Goal: Task Accomplishment & Management: Complete application form

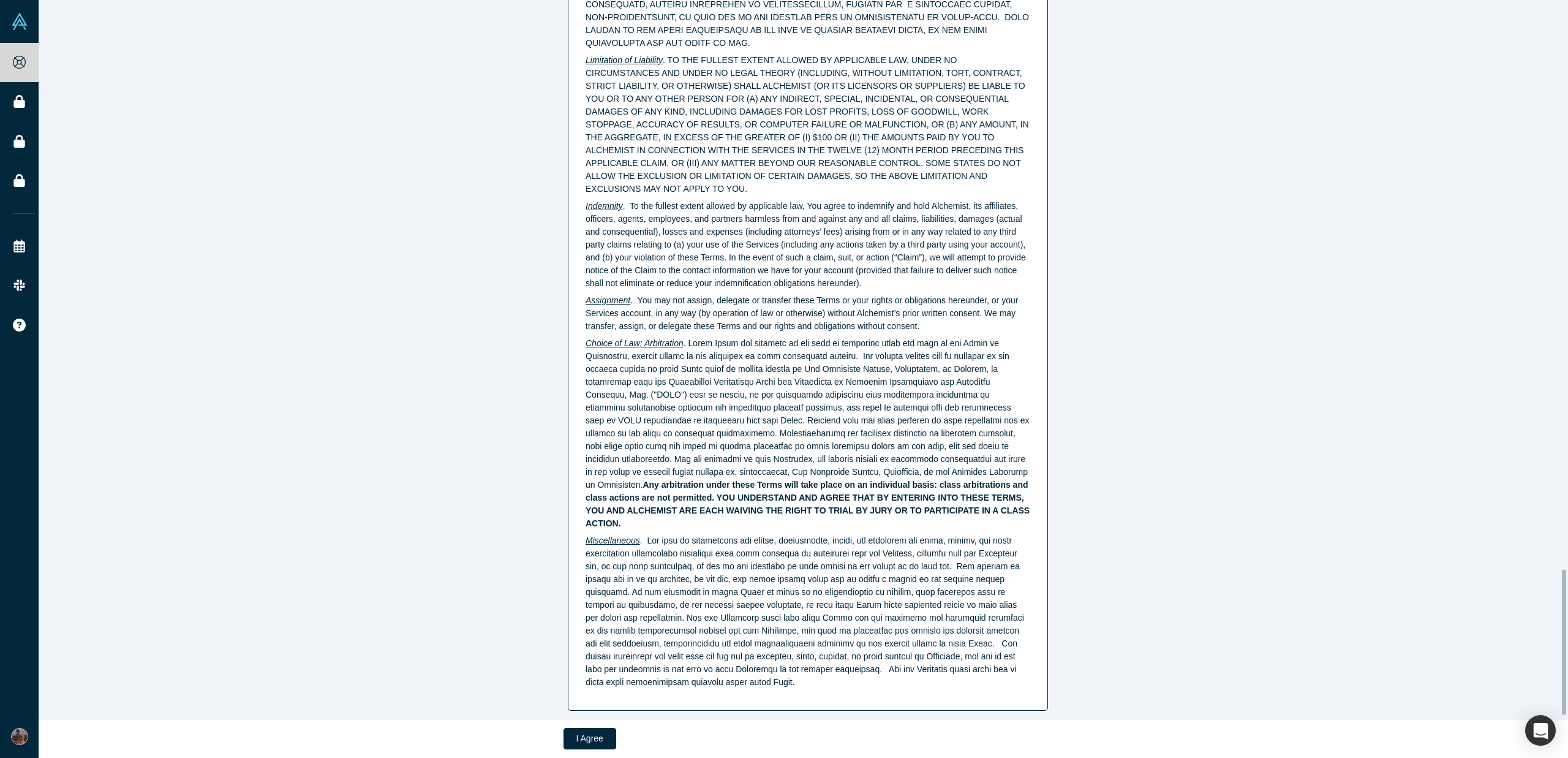
scroll to position [2837, 0]
click at [574, 735] on button "I Agree" at bounding box center [589, 738] width 52 height 21
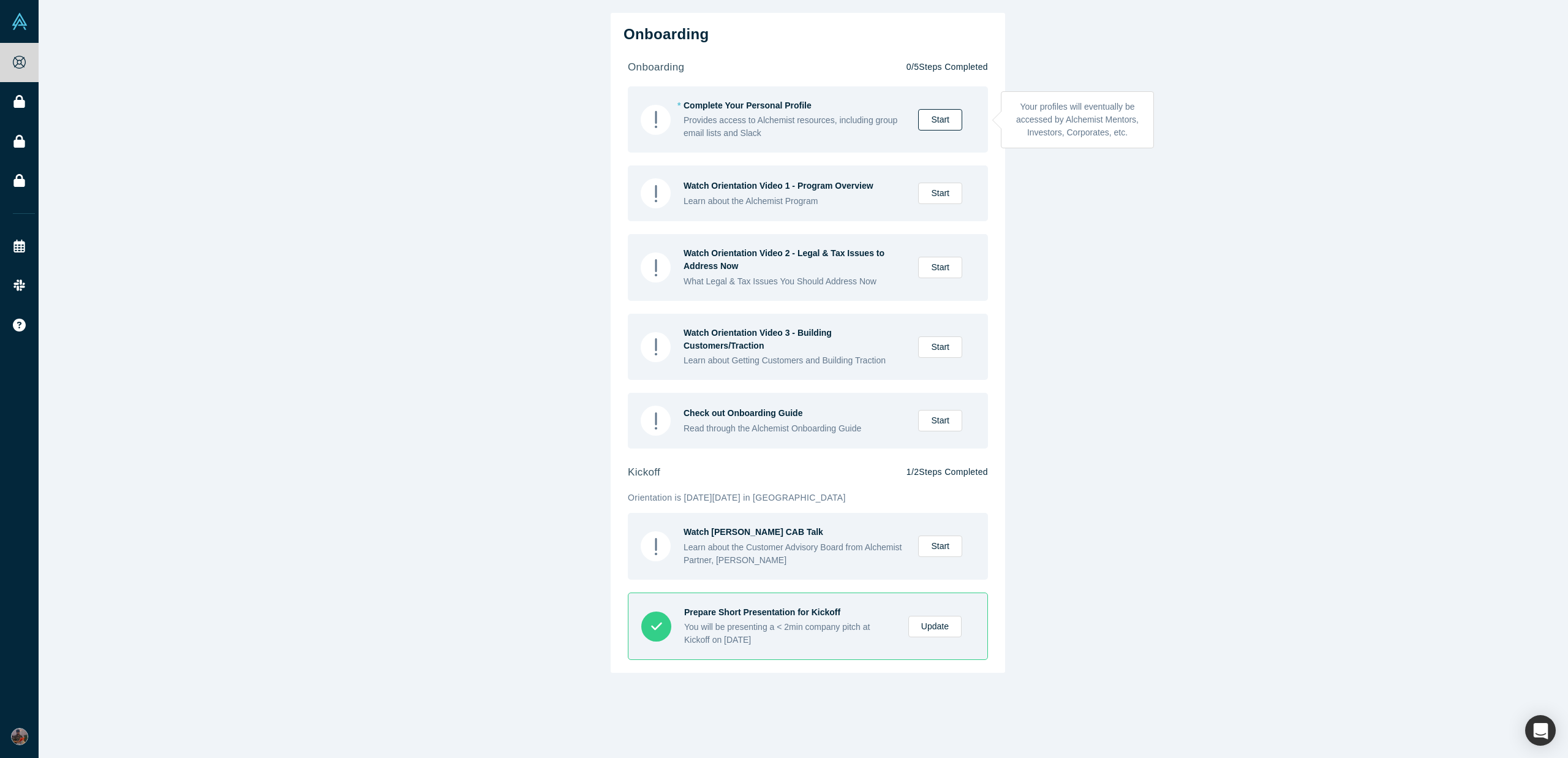
click at [938, 125] on link "Start" at bounding box center [940, 119] width 44 height 21
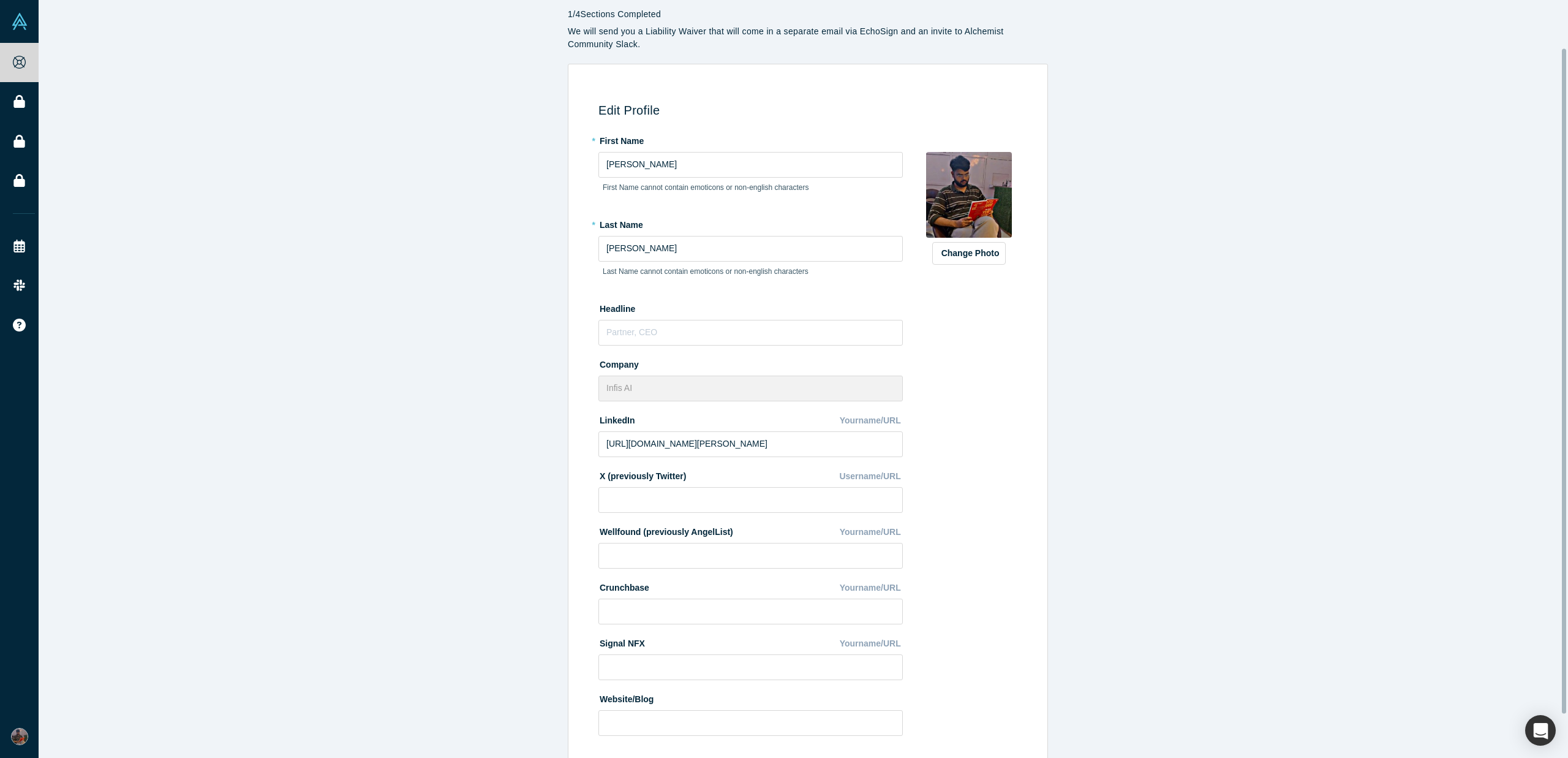
scroll to position [55, 0]
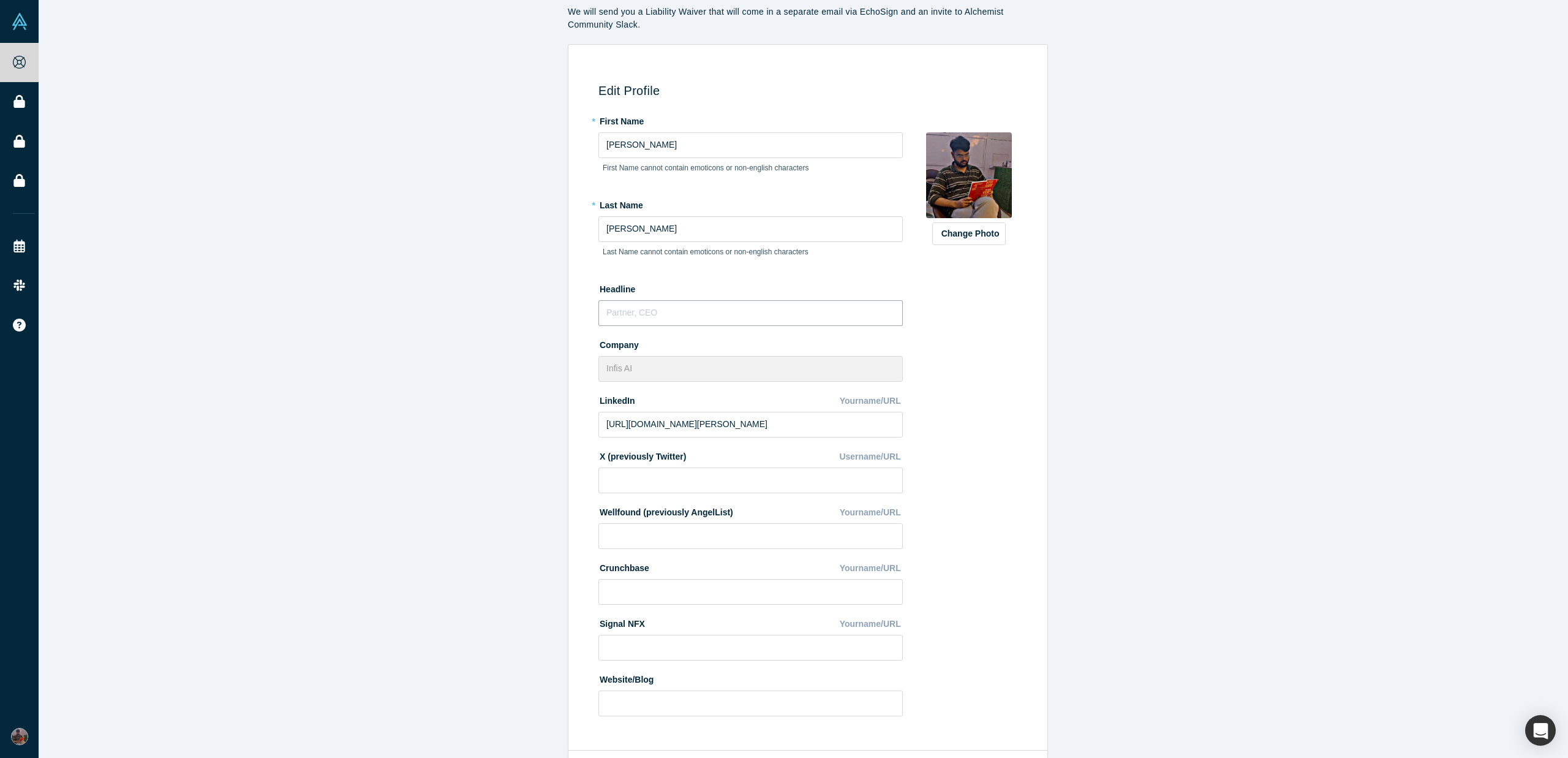
click at [691, 322] on input "text" at bounding box center [750, 313] width 304 height 26
click at [699, 353] on div "Company Infis AI" at bounding box center [750, 358] width 304 height 47
click at [639, 315] on input "Founding Engineer" at bounding box center [750, 313] width 304 height 26
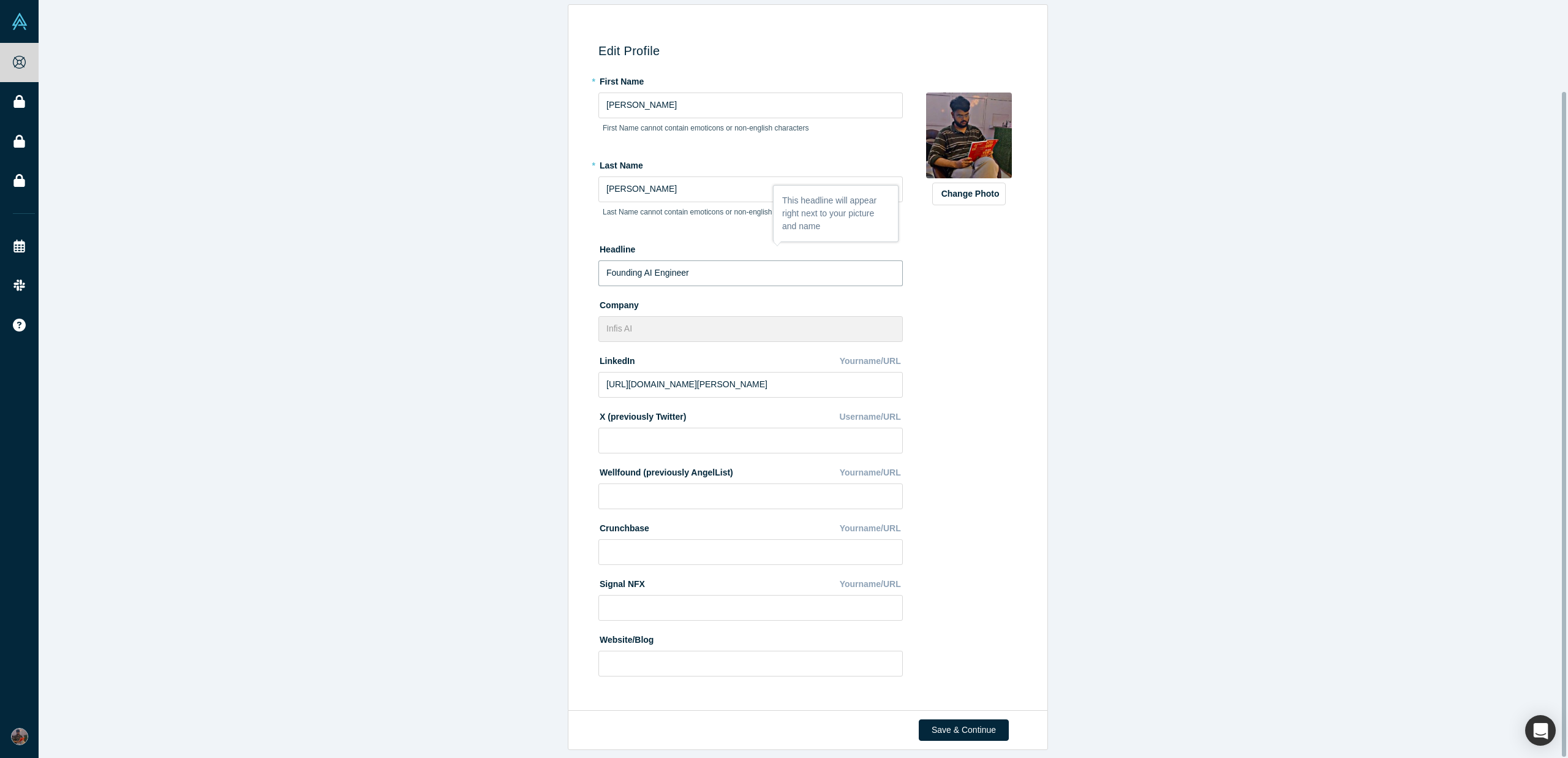
scroll to position [104, 0]
type input "Founding AI Engineer"
click at [953, 720] on button "Save & Continue" at bounding box center [963, 729] width 90 height 21
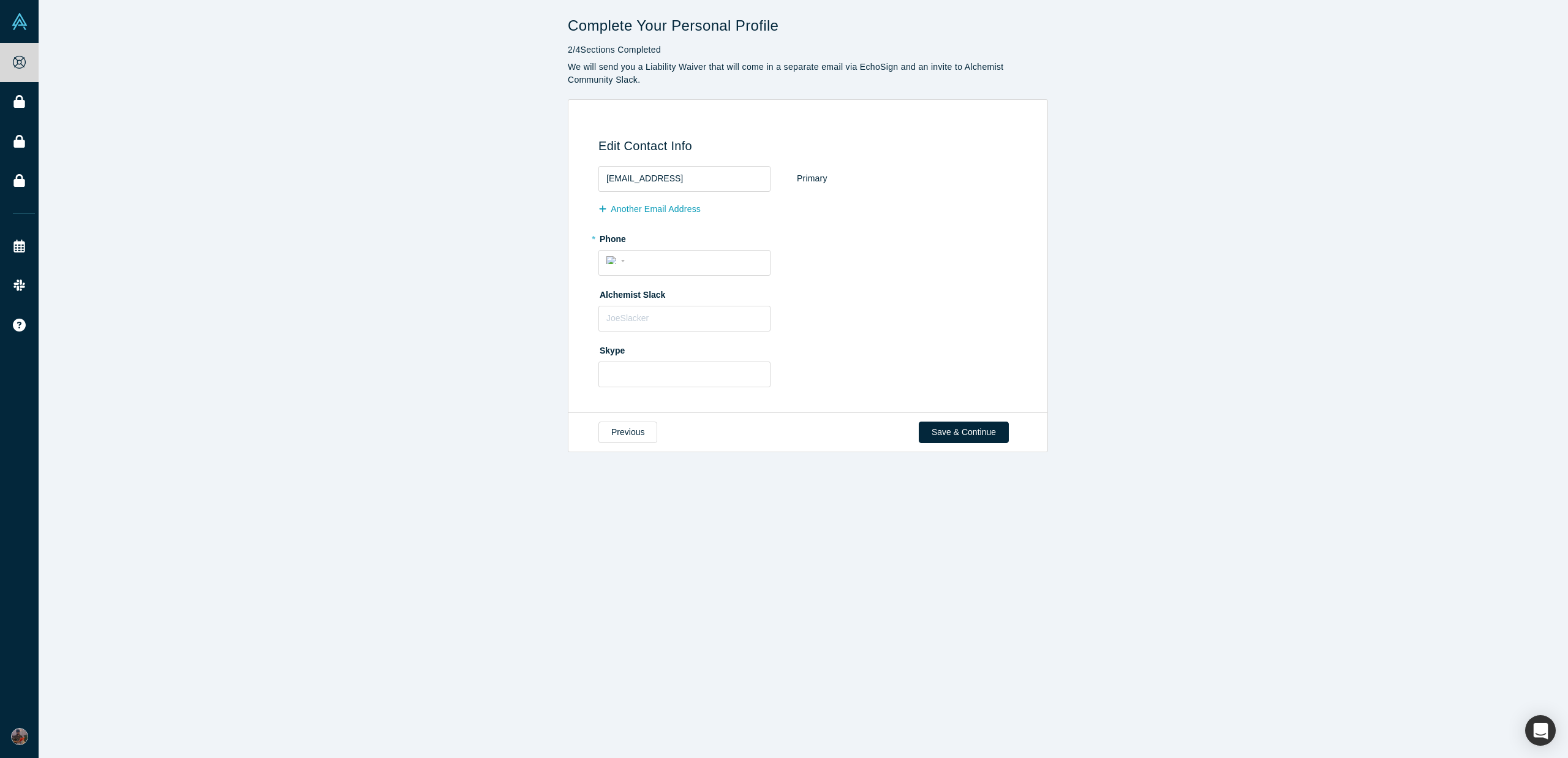
scroll to position [0, 0]
click at [958, 436] on button "Save & Continue" at bounding box center [963, 432] width 90 height 21
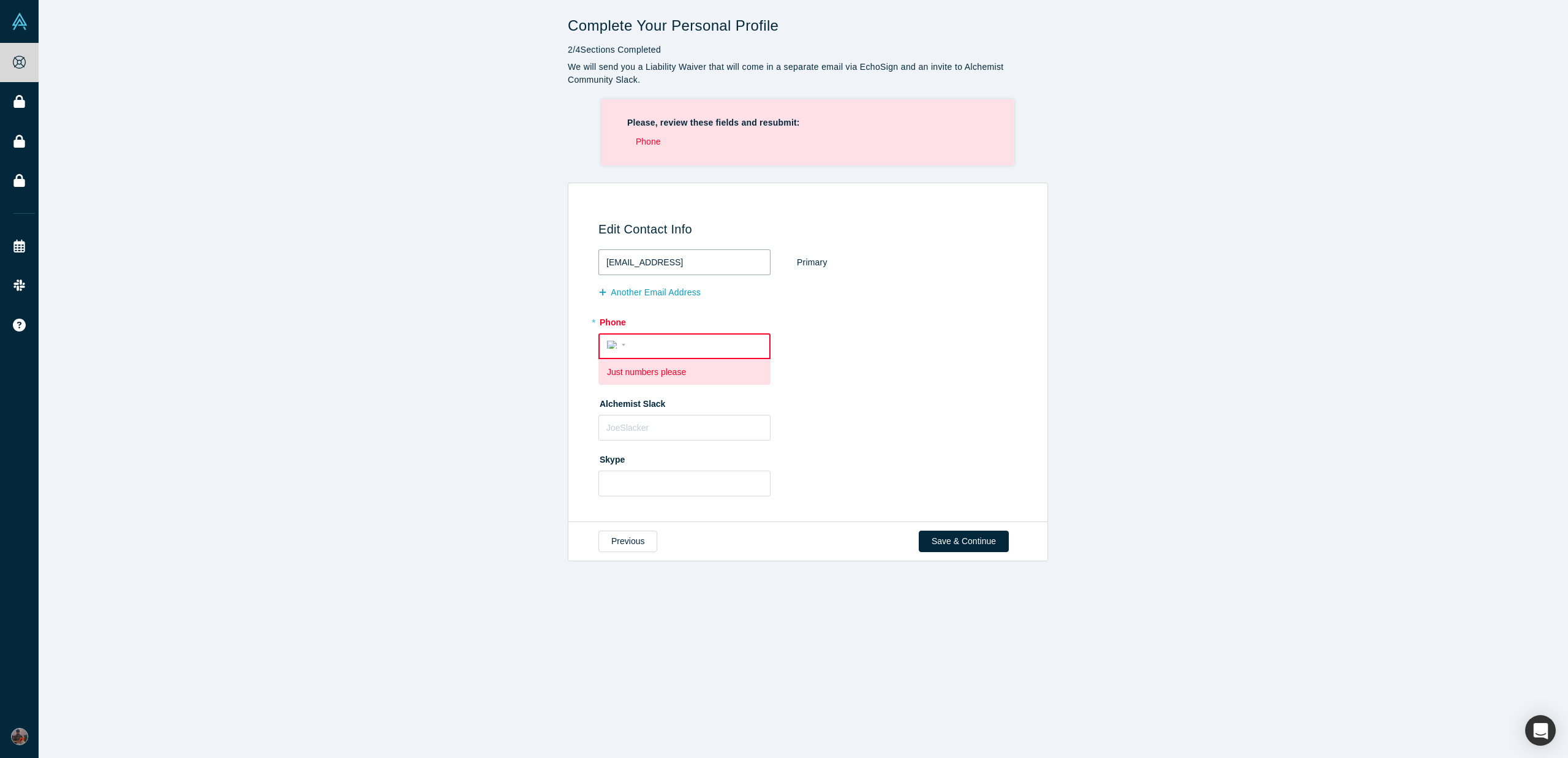
click at [635, 257] on input "[EMAIL_ADDRESS]" at bounding box center [684, 262] width 172 height 26
click at [629, 347] on input "tel" at bounding box center [695, 345] width 133 height 18
click at [615, 347] on div "International [GEOGRAPHIC_DATA] [GEOGRAPHIC_DATA] [GEOGRAPHIC_DATA] [GEOGRAPHIC…" at bounding box center [618, 343] width 22 height 18
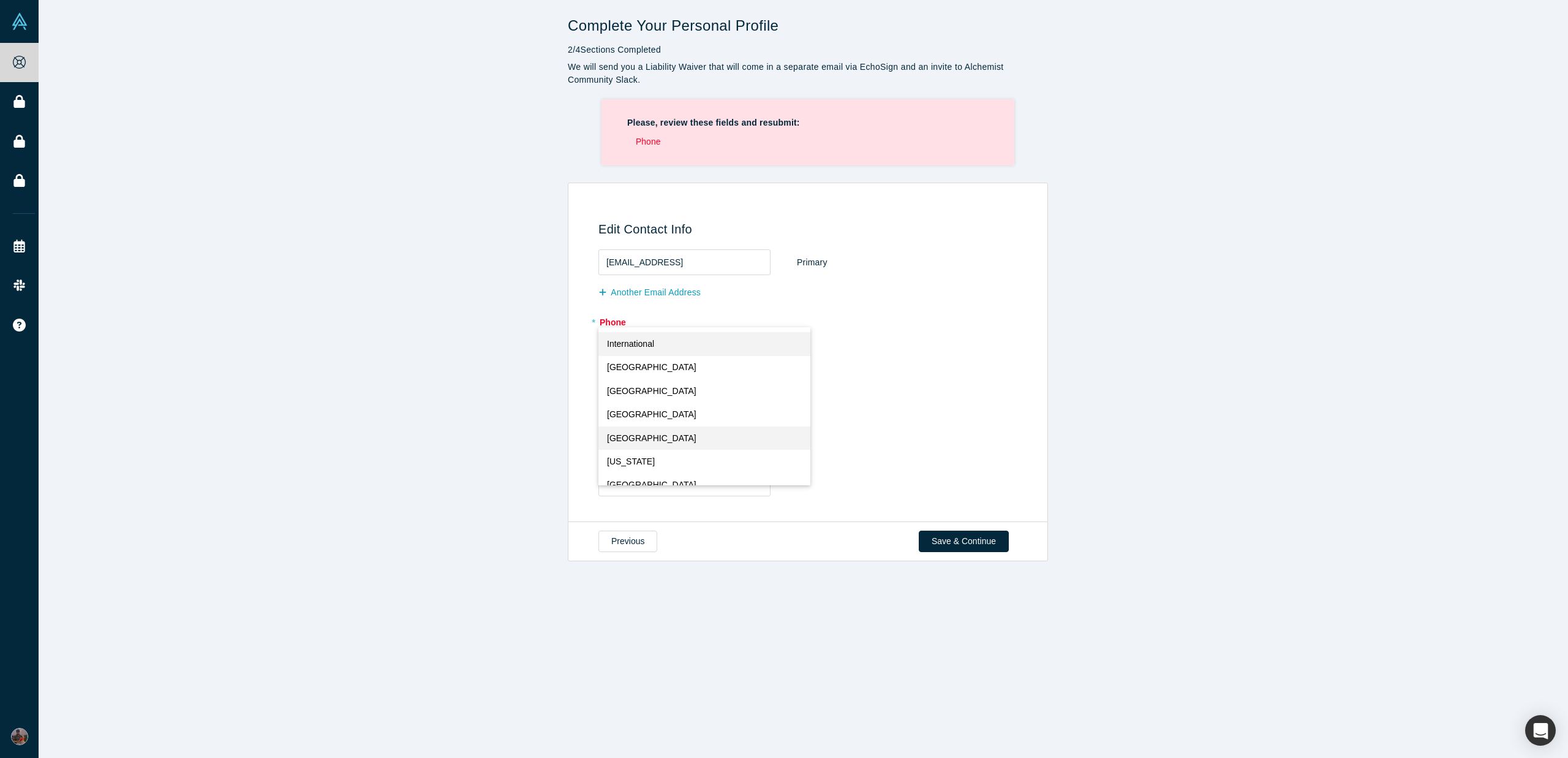
scroll to position [2314, 0]
click at [637, 411] on button "[GEOGRAPHIC_DATA]" at bounding box center [705, 406] width 213 height 23
select select "IN"
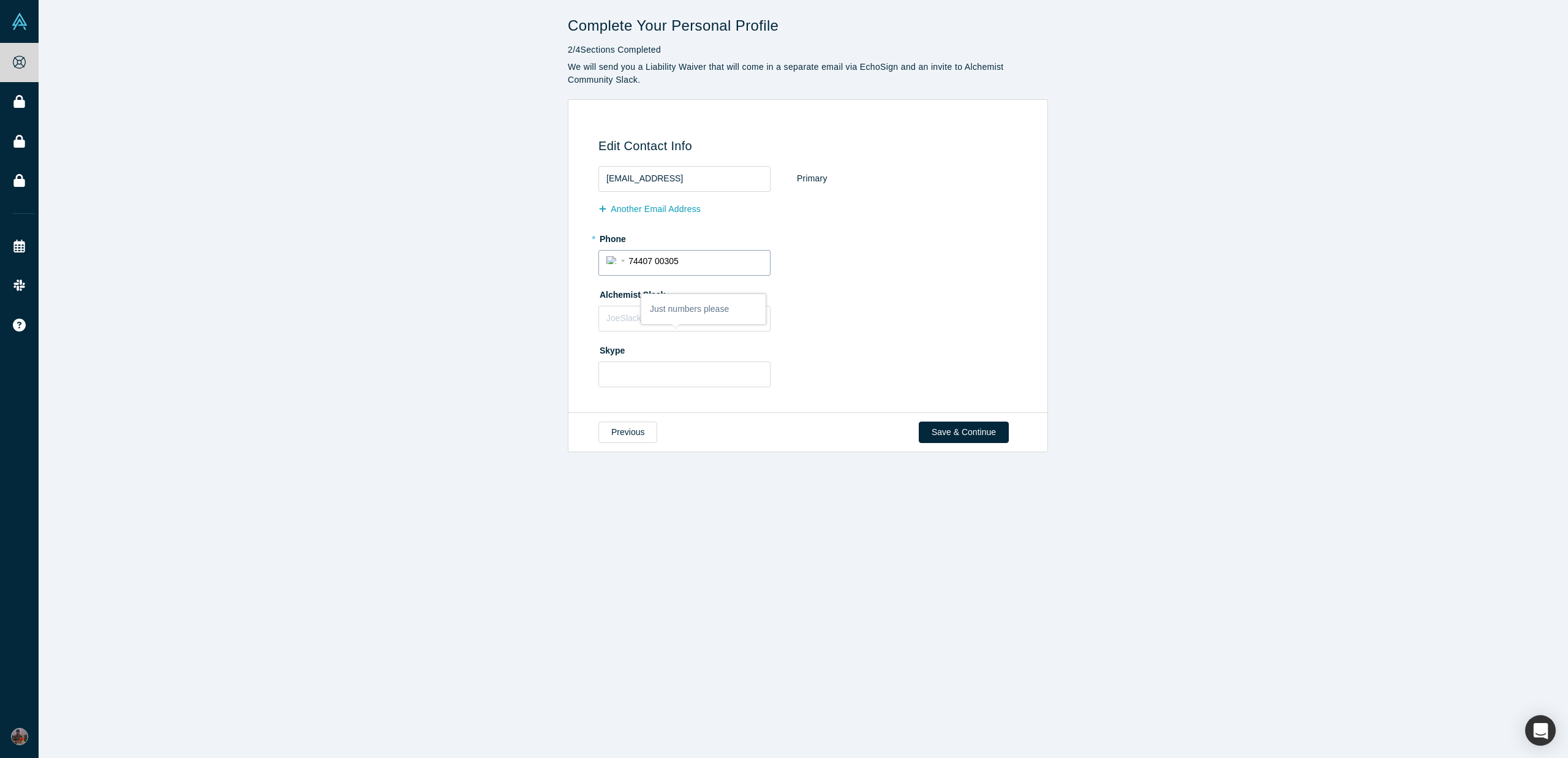
type input "74407 00305"
click at [866, 374] on div "Skype" at bounding box center [809, 364] width 423 height 47
click at [961, 439] on button "Save & Continue" at bounding box center [963, 432] width 90 height 21
